Goal: Task Accomplishment & Management: Manage account settings

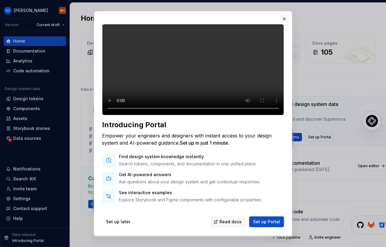
click at [283, 18] on button "button" at bounding box center [284, 19] width 8 height 8
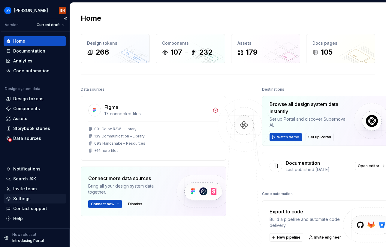
click at [21, 200] on div "Settings" at bounding box center [21, 199] width 17 height 6
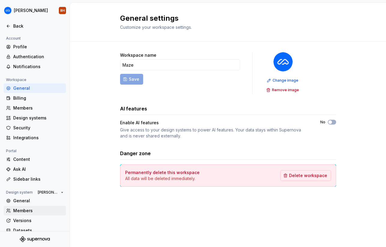
click at [23, 211] on div "Members" at bounding box center [38, 211] width 50 height 6
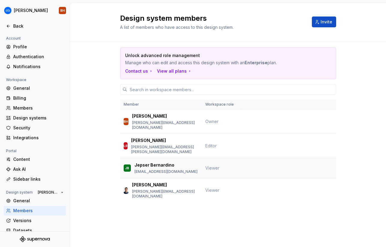
click at [164, 162] on p "Jepser Bernardino" at bounding box center [155, 165] width 40 height 6
click at [327, 24] on span "Invite" at bounding box center [327, 22] width 12 height 6
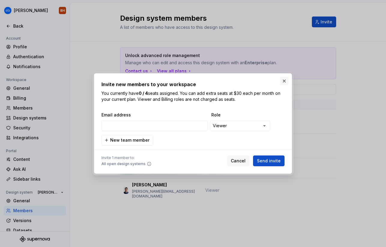
click at [284, 81] on button "button" at bounding box center [284, 81] width 8 height 8
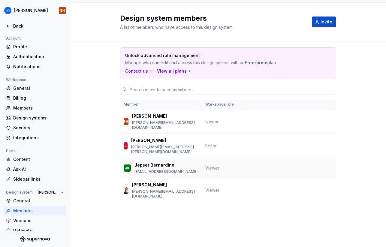
click at [158, 162] on p "Jepser Bernardino" at bounding box center [155, 165] width 40 height 6
click at [125, 165] on div "JB" at bounding box center [127, 168] width 7 height 7
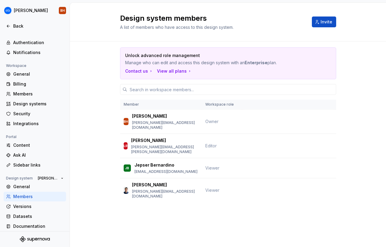
scroll to position [16, 0]
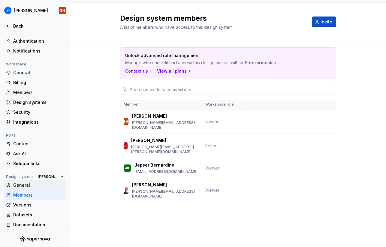
click at [22, 186] on div "General" at bounding box center [38, 185] width 50 height 6
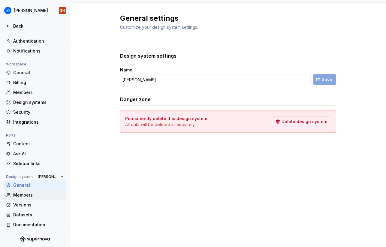
click at [19, 195] on div "Members" at bounding box center [38, 195] width 50 height 6
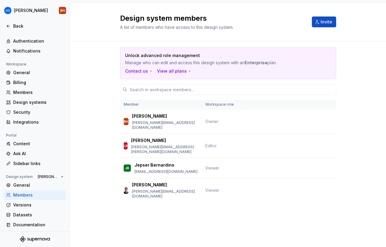
scroll to position [17, 0]
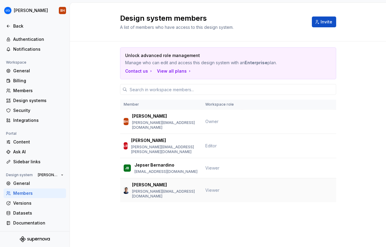
click at [160, 182] on p "Philip Bordallo" at bounding box center [149, 185] width 35 height 6
click at [215, 188] on span "Viewer" at bounding box center [213, 190] width 14 height 5
click at [215, 166] on span "Viewer" at bounding box center [213, 168] width 14 height 5
click at [176, 69] on div "View all plans" at bounding box center [174, 71] width 35 height 6
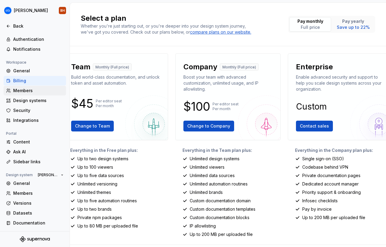
click at [24, 90] on div "Members" at bounding box center [38, 91] width 50 height 6
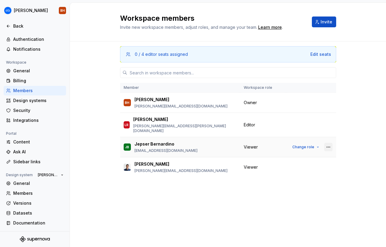
click at [332, 143] on button "button" at bounding box center [328, 147] width 8 height 8
click at [329, 143] on button "button" at bounding box center [328, 147] width 8 height 8
click at [283, 202] on div "0 / 4 editor seats assigned Edit seats Member Workspace role BH Blake Hodgson b…" at bounding box center [228, 132] width 216 height 183
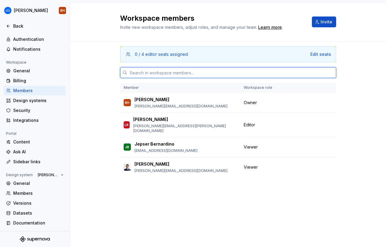
click at [178, 74] on input "text" at bounding box center [231, 72] width 209 height 11
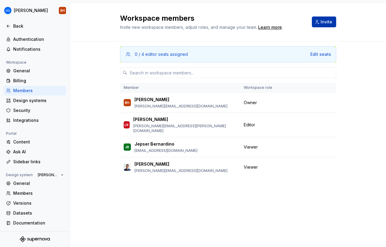
click at [332, 19] on span "Invite" at bounding box center [327, 22] width 12 height 6
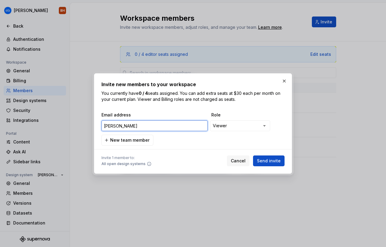
click at [120, 128] on input "laura" at bounding box center [155, 125] width 106 height 11
paste input ".cunha@maze.design"
type input "laura.cunha@maze.design"
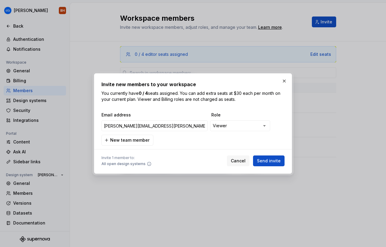
click at [206, 135] on div "**********" at bounding box center [193, 129] width 183 height 34
click at [267, 161] on span "Send invite" at bounding box center [269, 161] width 24 height 6
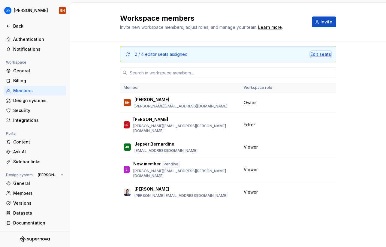
click at [318, 53] on div "Edit seats" at bounding box center [321, 54] width 21 height 6
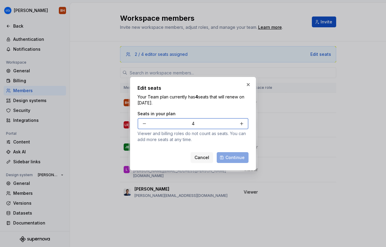
click at [143, 124] on button "button" at bounding box center [144, 123] width 11 height 11
type input "3"
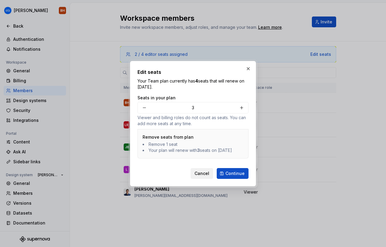
click at [203, 175] on span "Cancel" at bounding box center [202, 174] width 15 height 6
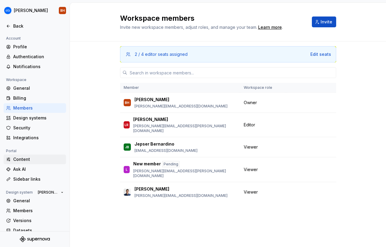
click at [23, 159] on div "Content" at bounding box center [38, 160] width 50 height 6
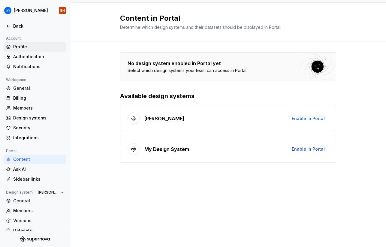
click at [25, 45] on div "Profile" at bounding box center [38, 47] width 50 height 6
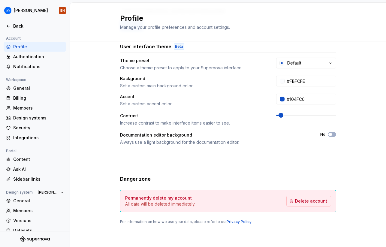
click at [88, 133] on div "Full name Affects Supernova AI Blake Hodgson Area of work Affects Supernova AI …" at bounding box center [228, 95] width 316 height 303
